Goal: Information Seeking & Learning: Learn about a topic

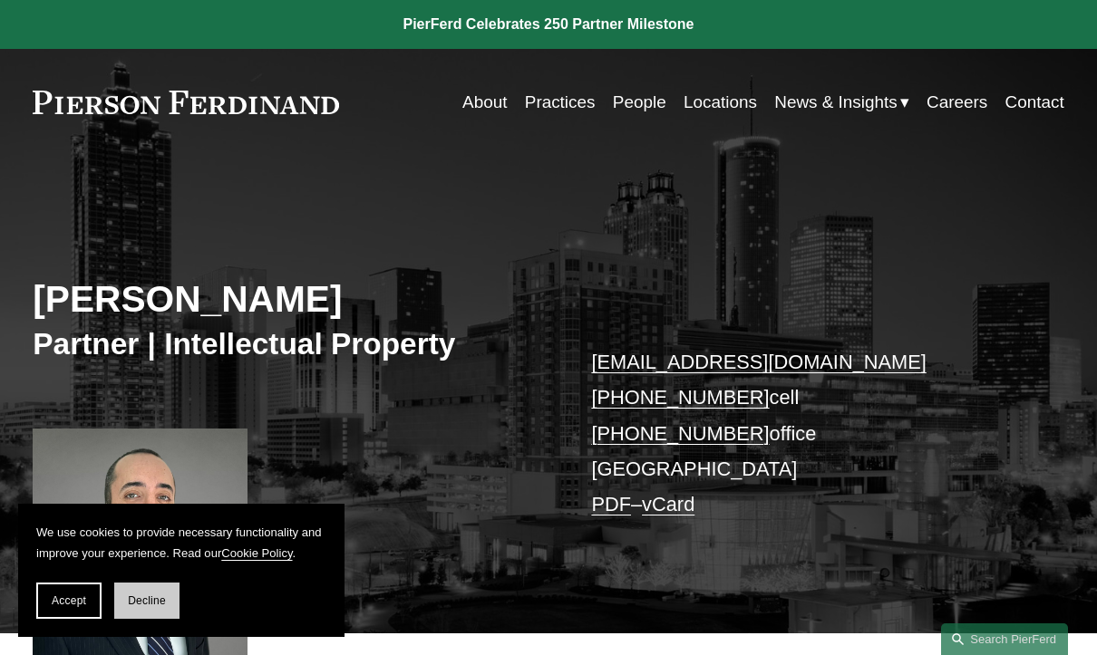
click at [149, 595] on span "Decline" at bounding box center [147, 600] width 38 height 13
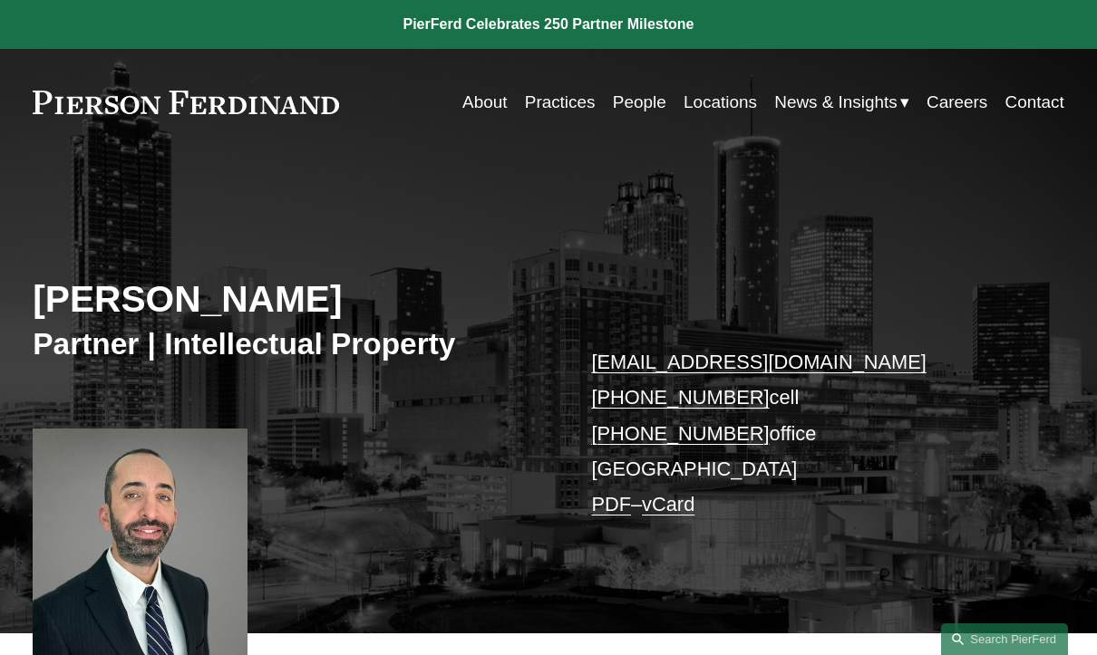
click at [1052, 99] on link "Contact" at bounding box center [1034, 102] width 59 height 34
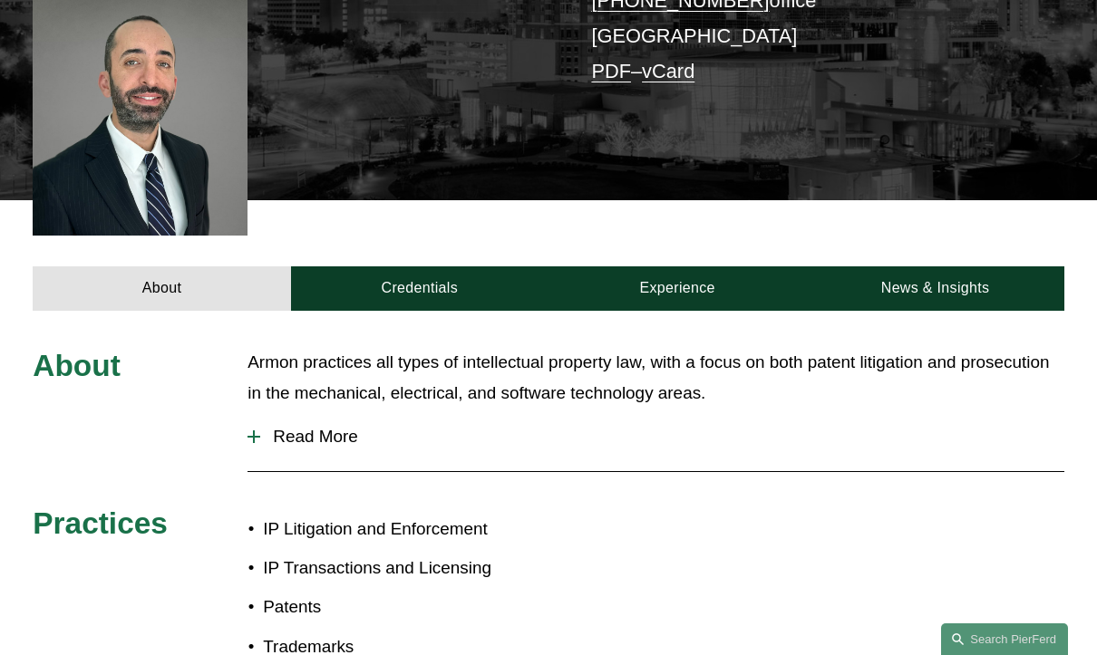
scroll to position [438, 0]
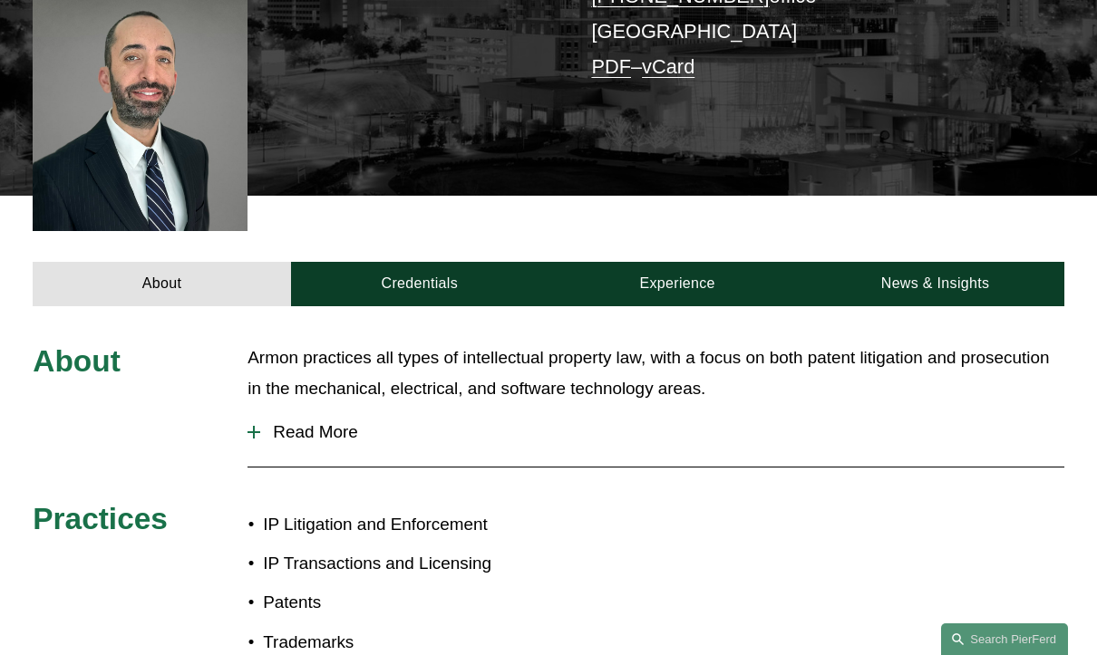
click at [336, 452] on button "Read More" at bounding box center [655, 432] width 816 height 47
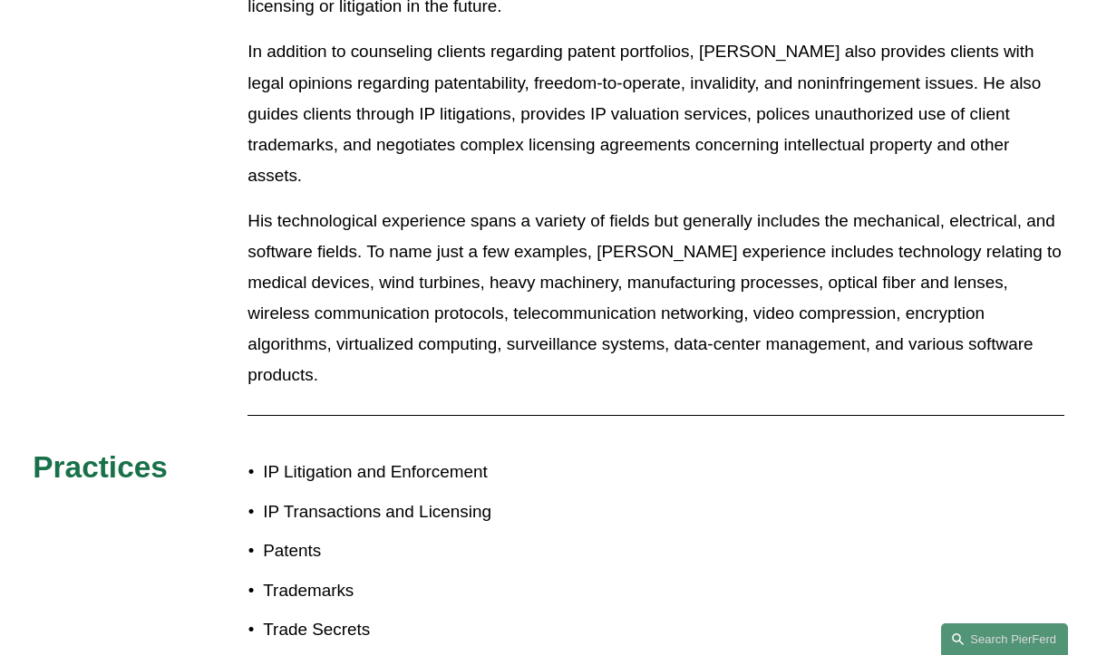
scroll to position [1151, 0]
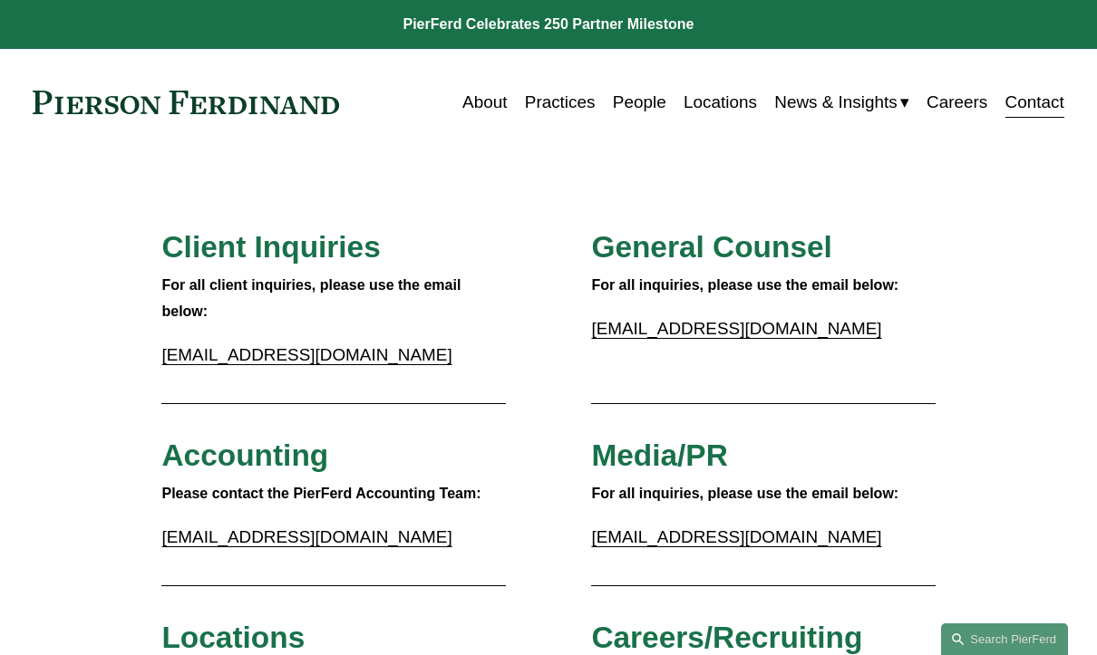
click at [613, 108] on link "People" at bounding box center [639, 102] width 53 height 34
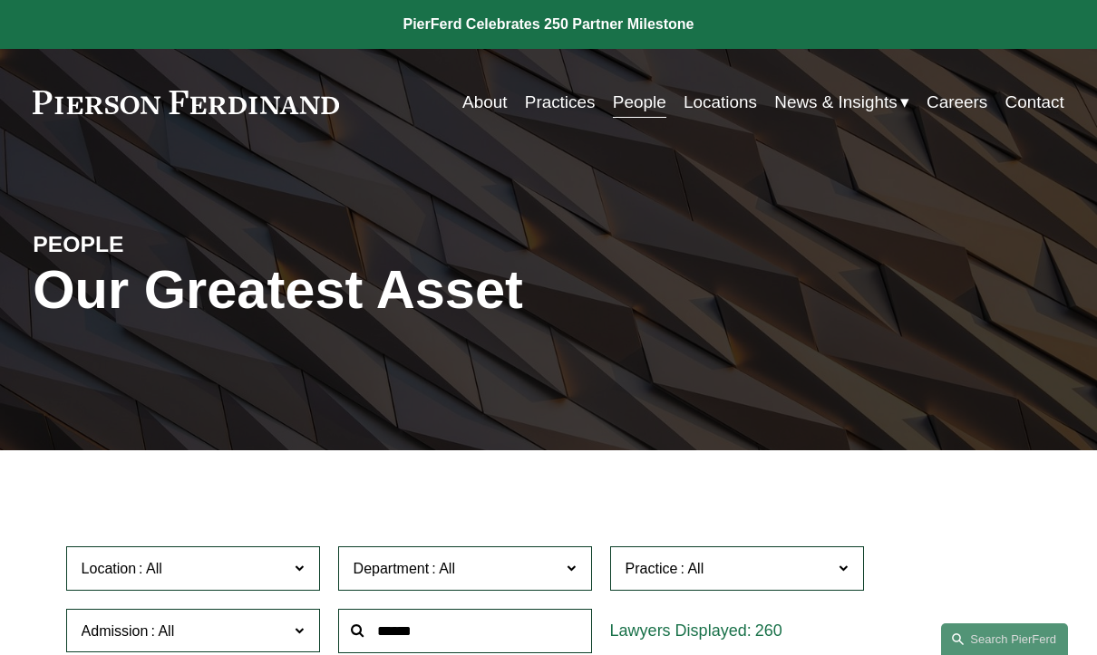
click at [470, 109] on link "About" at bounding box center [484, 102] width 44 height 34
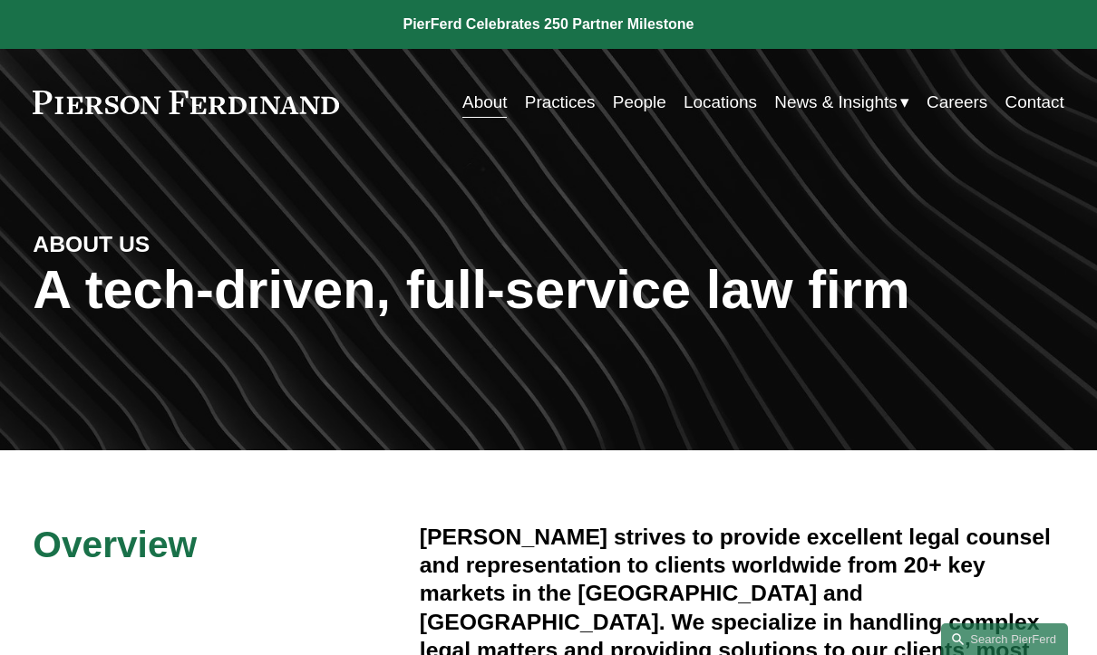
click at [531, 101] on link "Practices" at bounding box center [560, 102] width 71 height 34
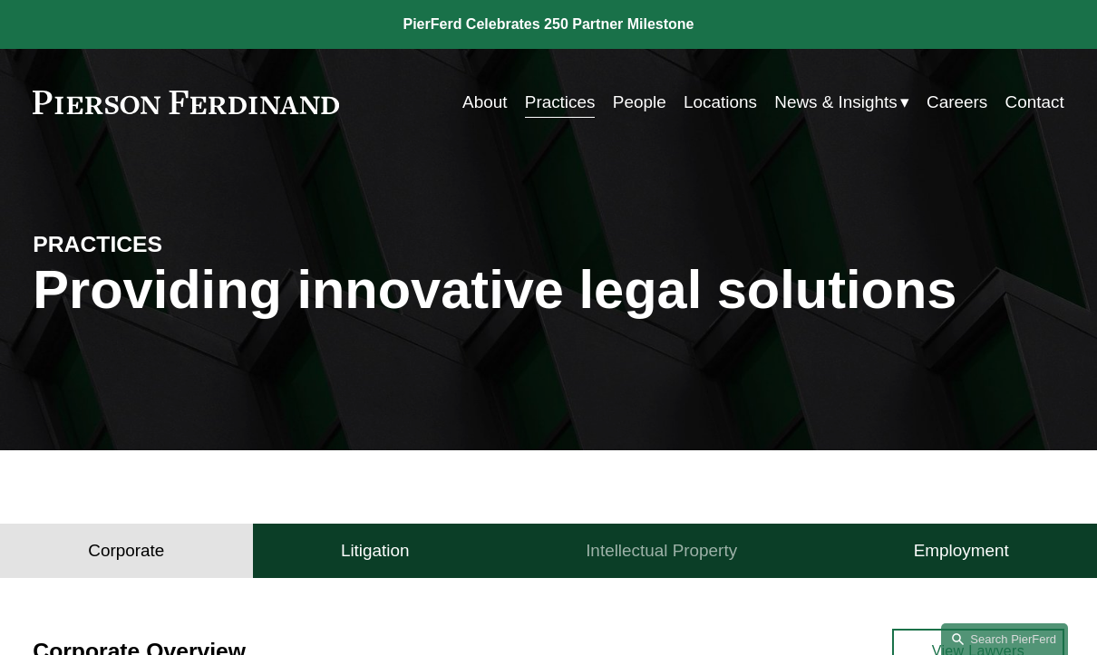
click at [668, 553] on h4 "Intellectual Property" at bounding box center [660, 551] width 151 height 22
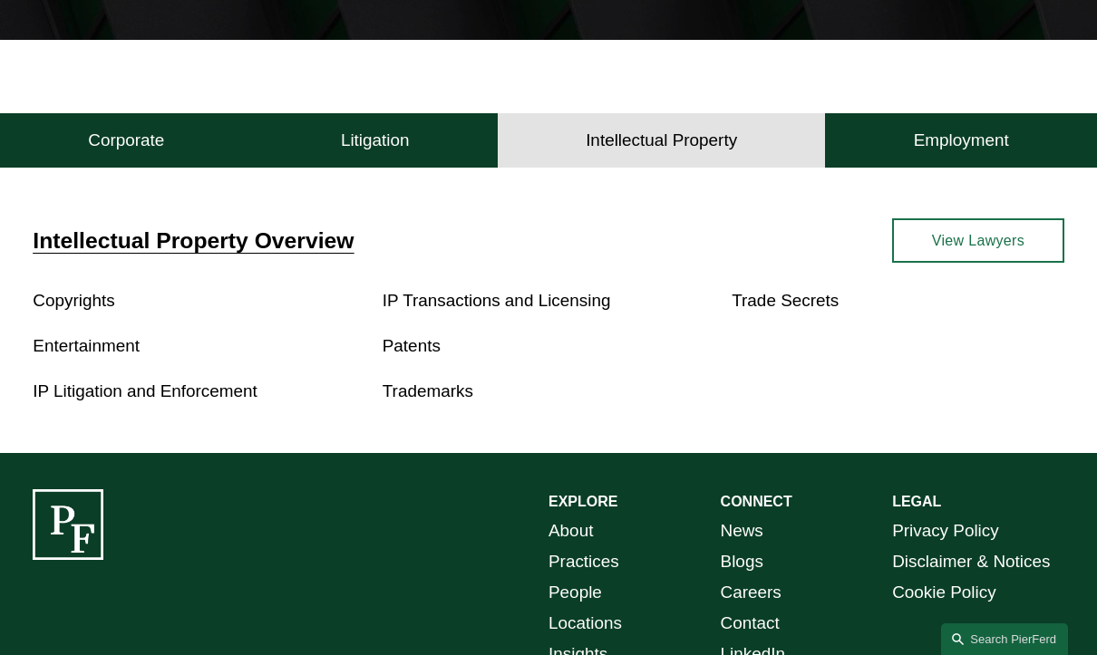
scroll to position [414, 0]
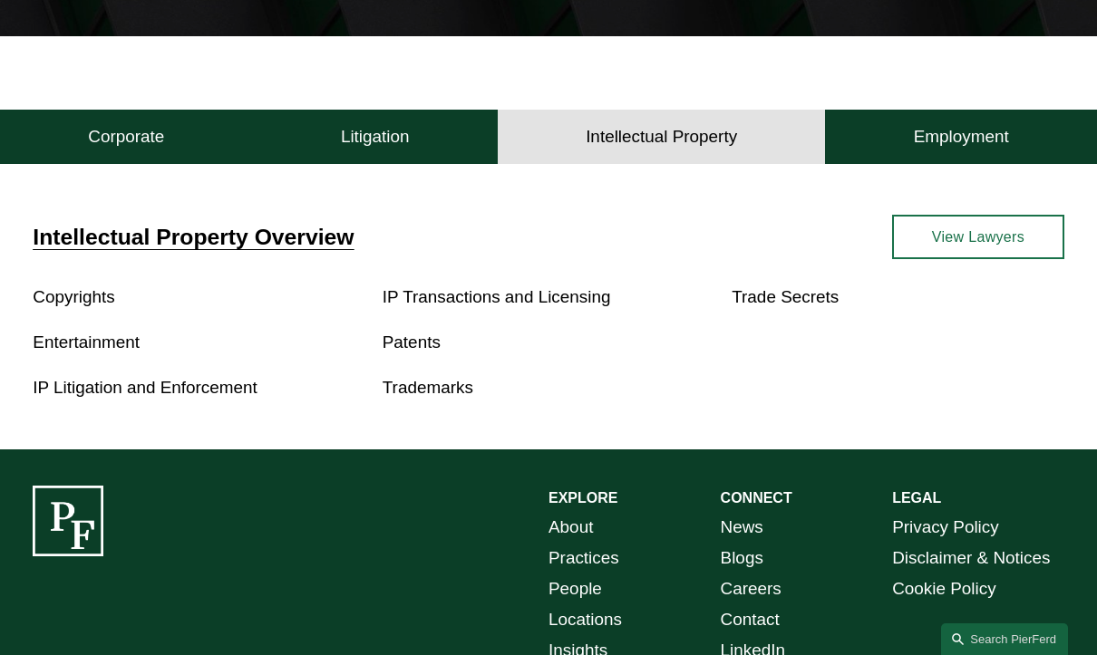
click at [403, 348] on link "Patents" at bounding box center [411, 342] width 58 height 19
